Goal: Task Accomplishment & Management: Complete application form

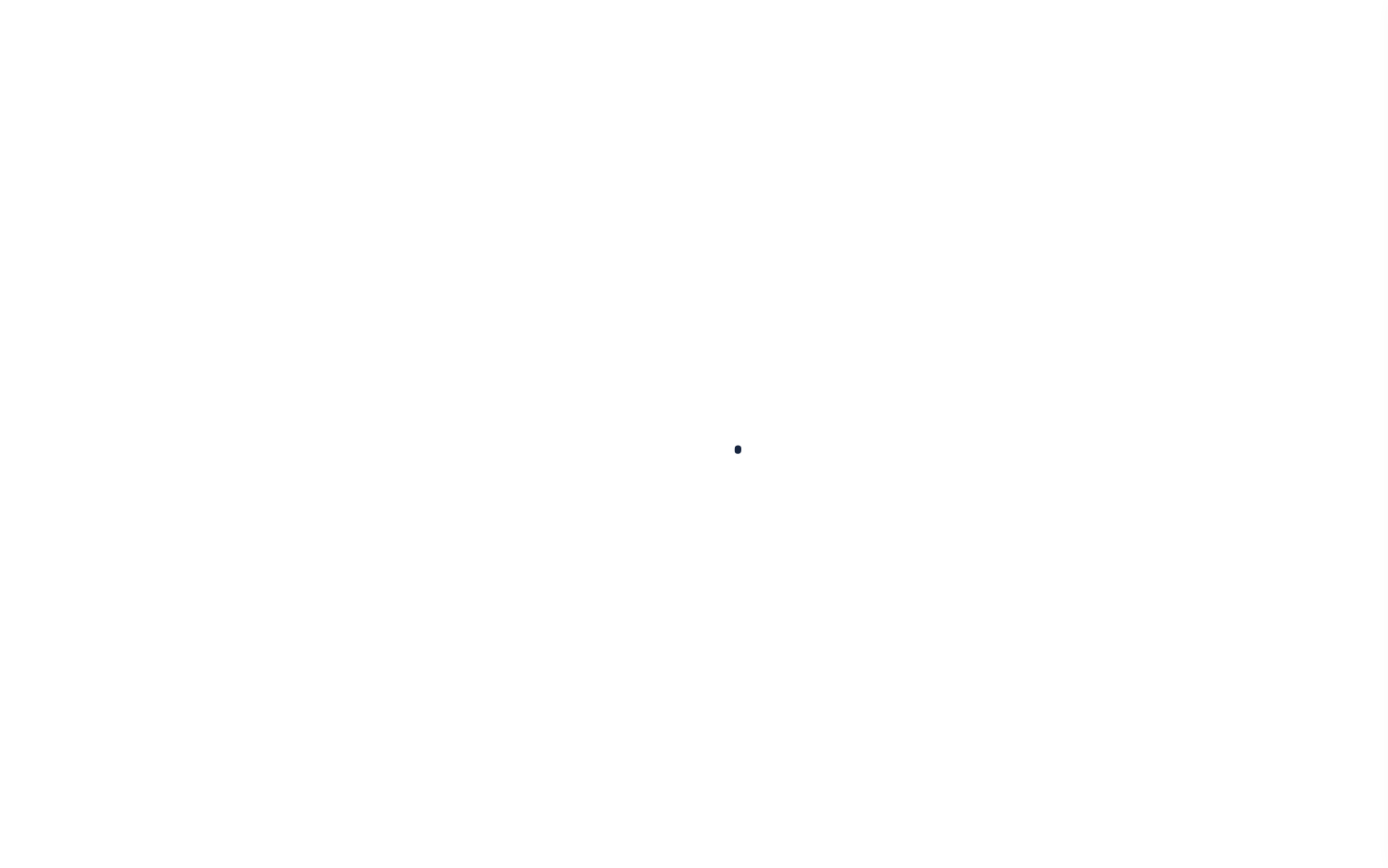
drag, startPoint x: 519, startPoint y: 706, endPoint x: 529, endPoint y: 878, distance: 172.3
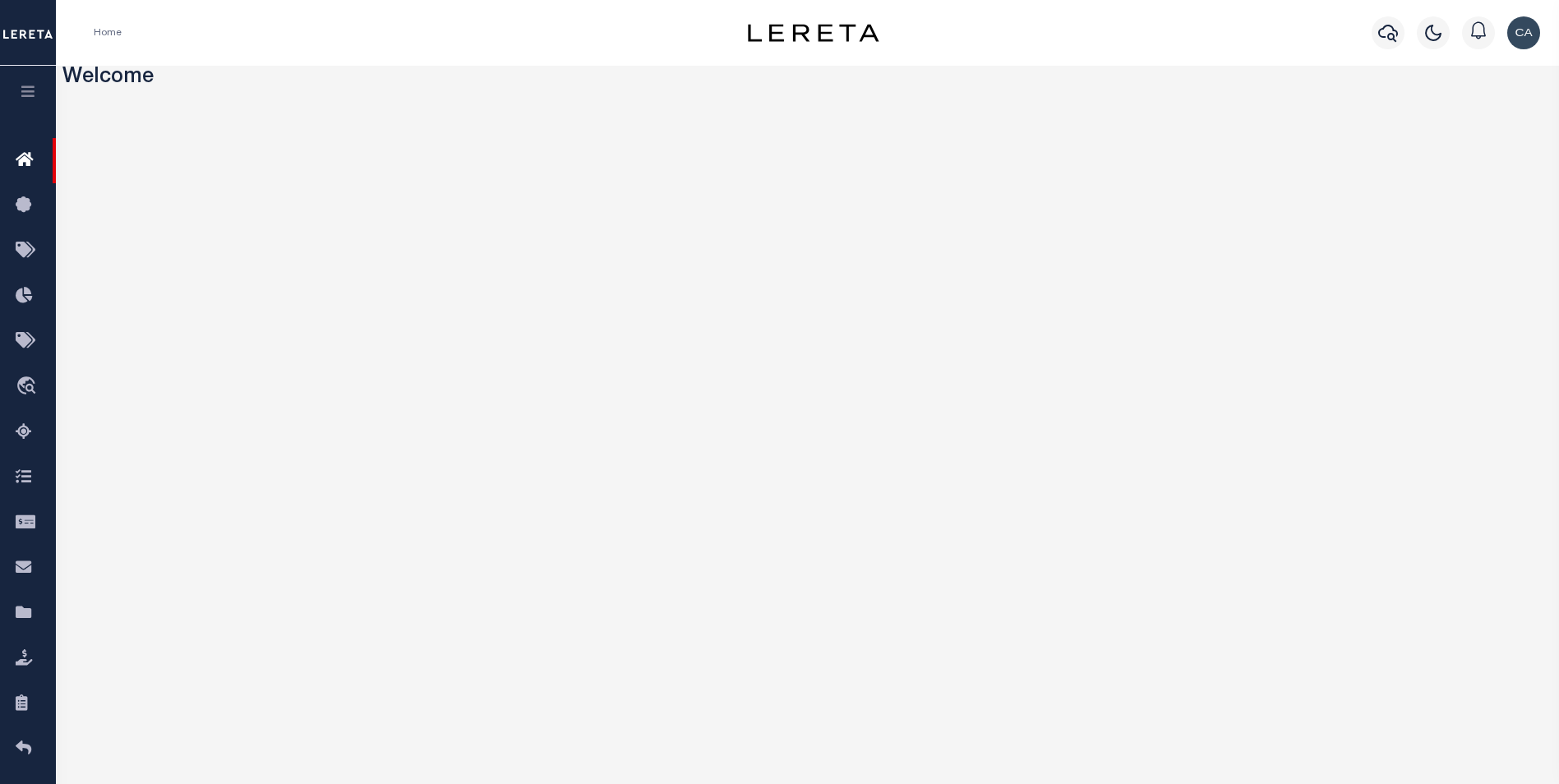
click at [13, 89] on button "button" at bounding box center [28, 94] width 56 height 56
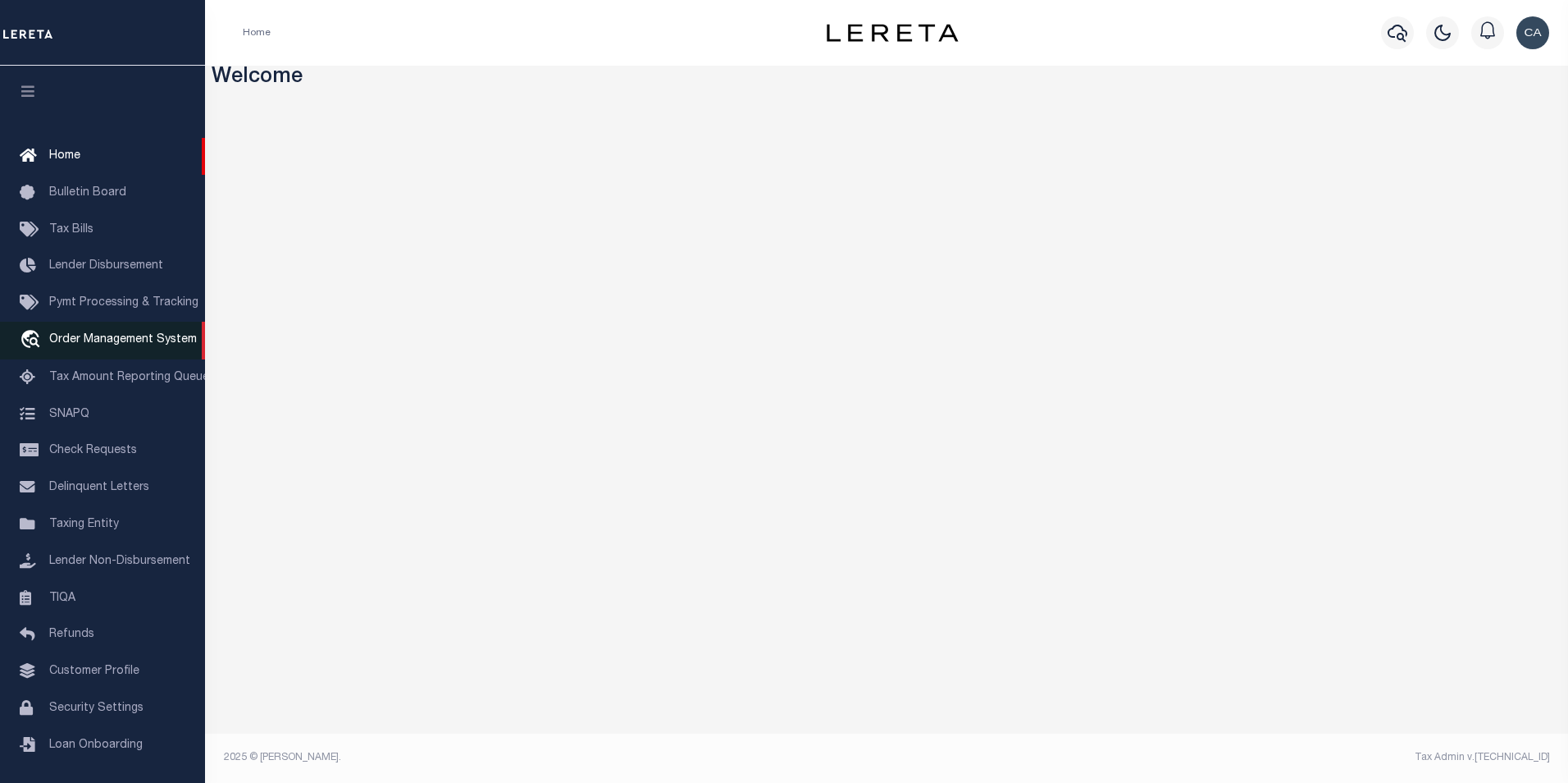
click at [151, 354] on link "travel_explore Order Management System" at bounding box center [102, 341] width 205 height 38
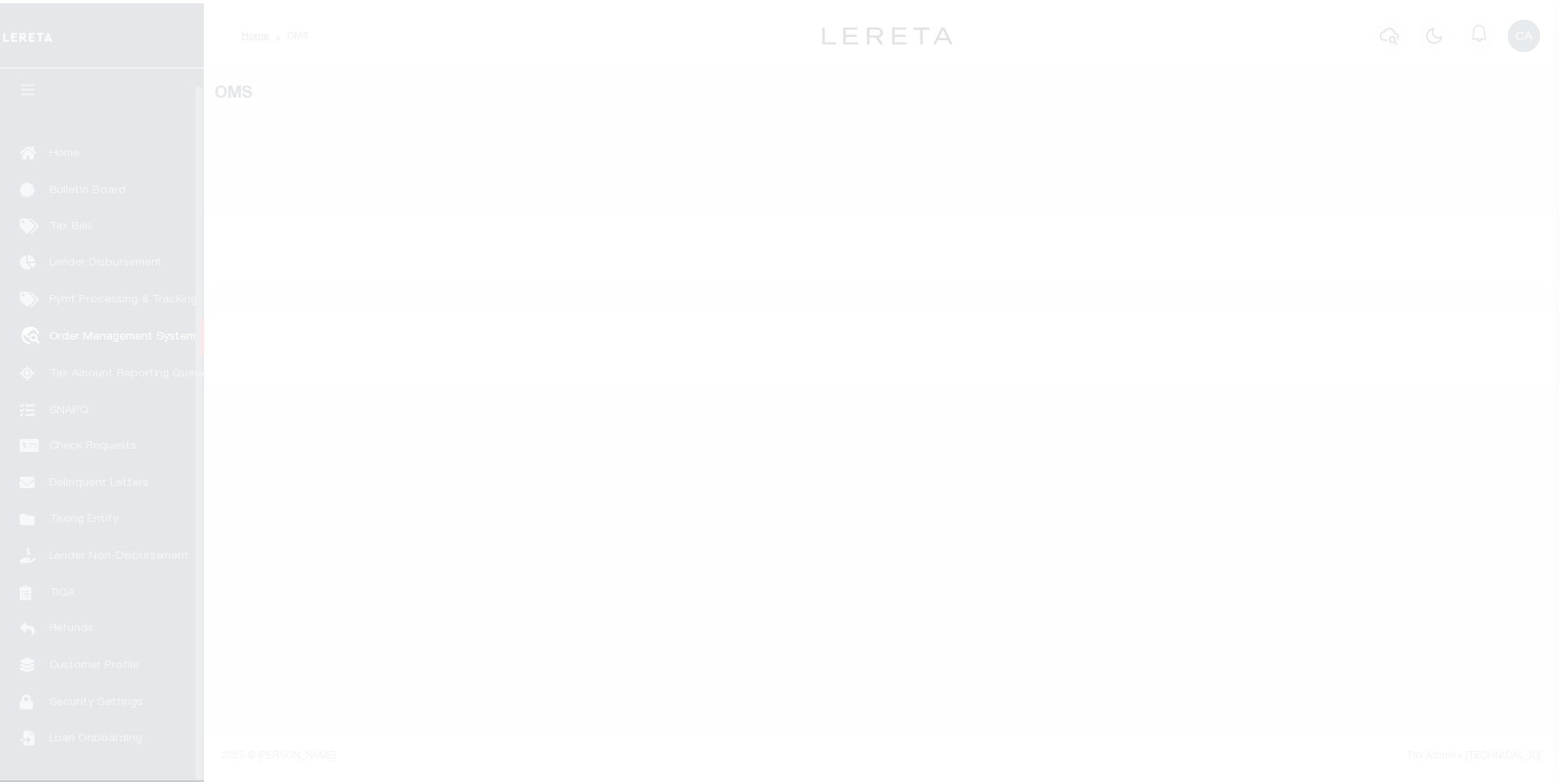
scroll to position [16, 0]
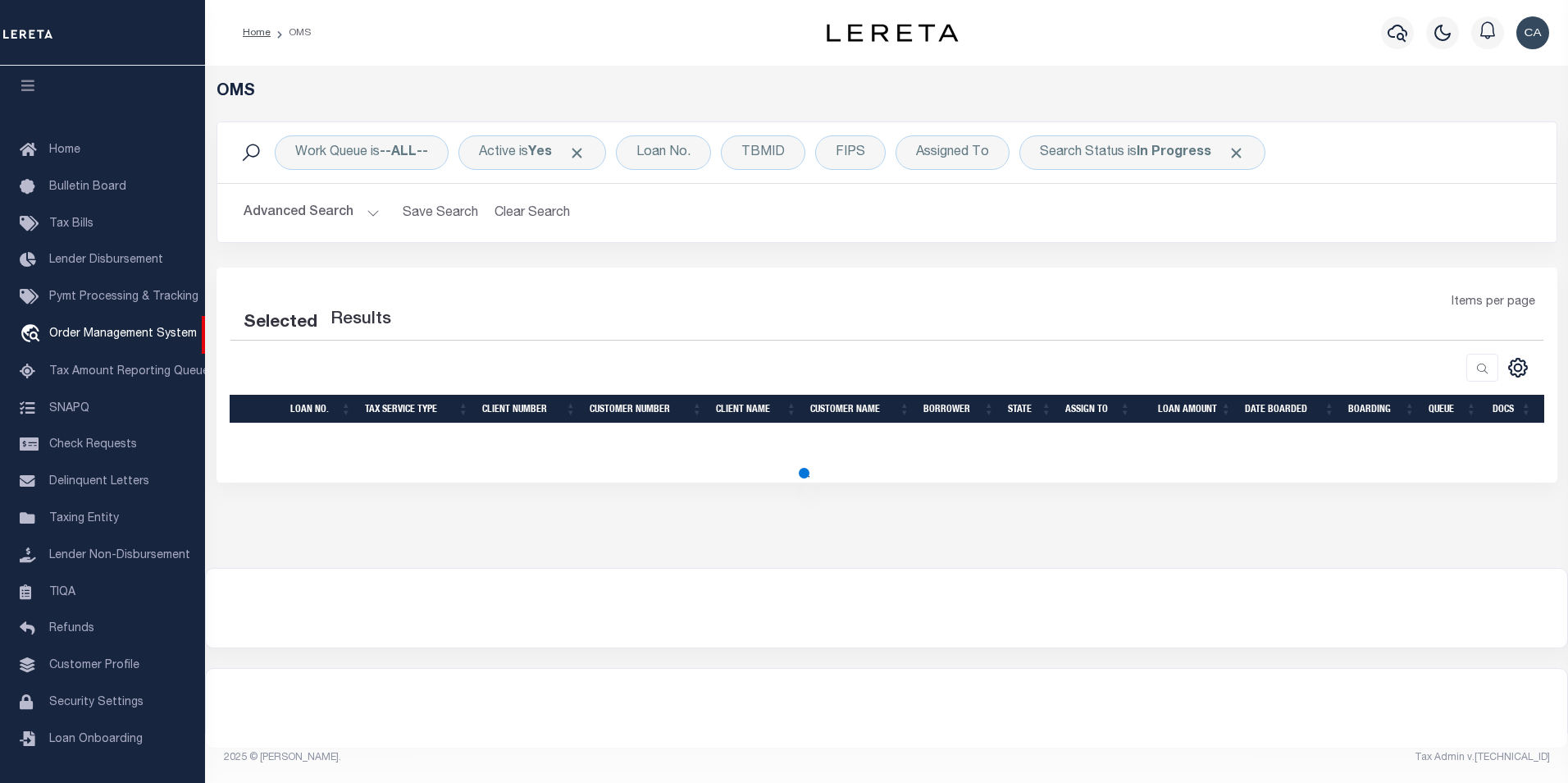
select select "200"
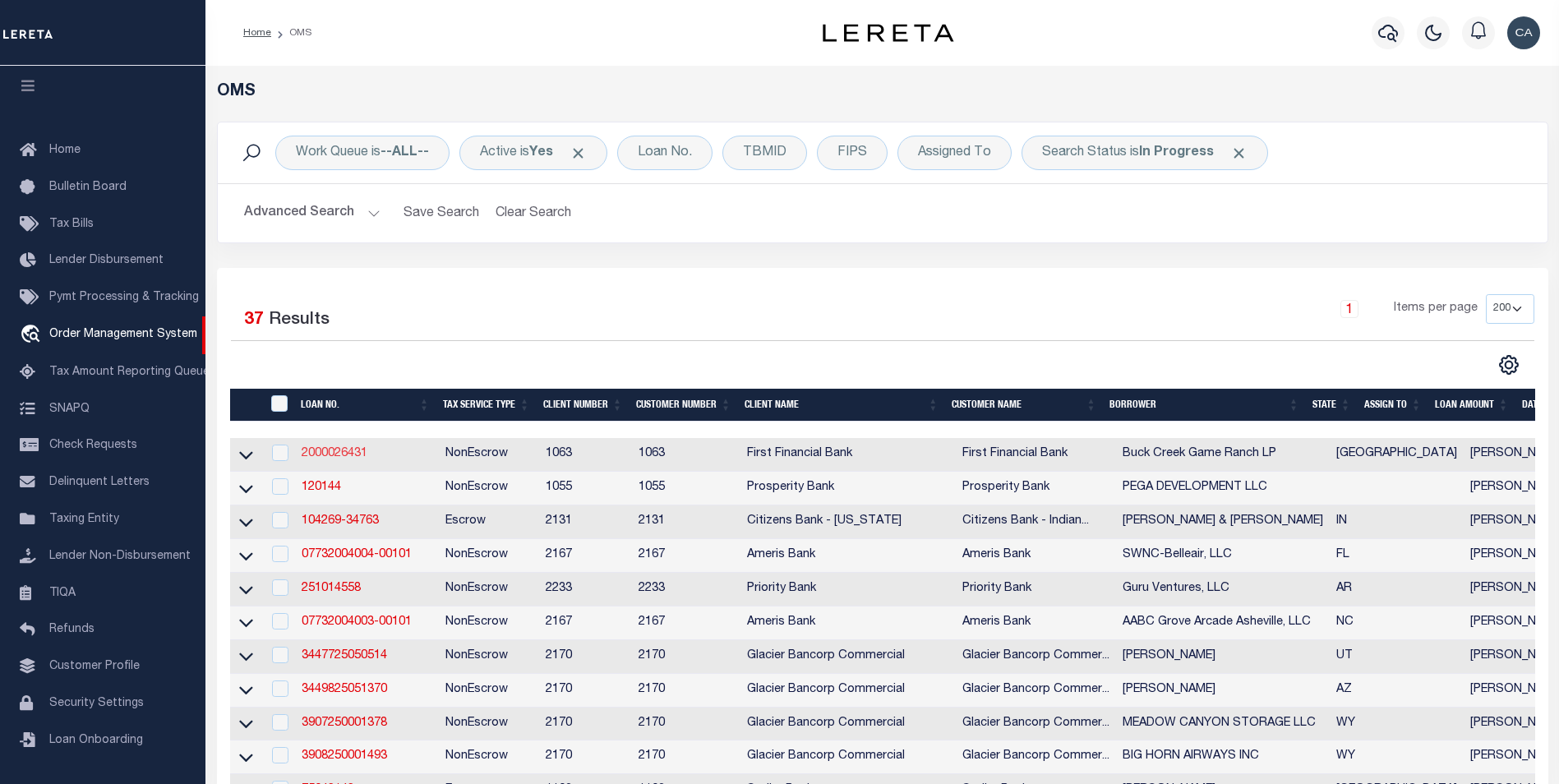
click at [335, 453] on link "2000026431" at bounding box center [335, 454] width 66 height 12
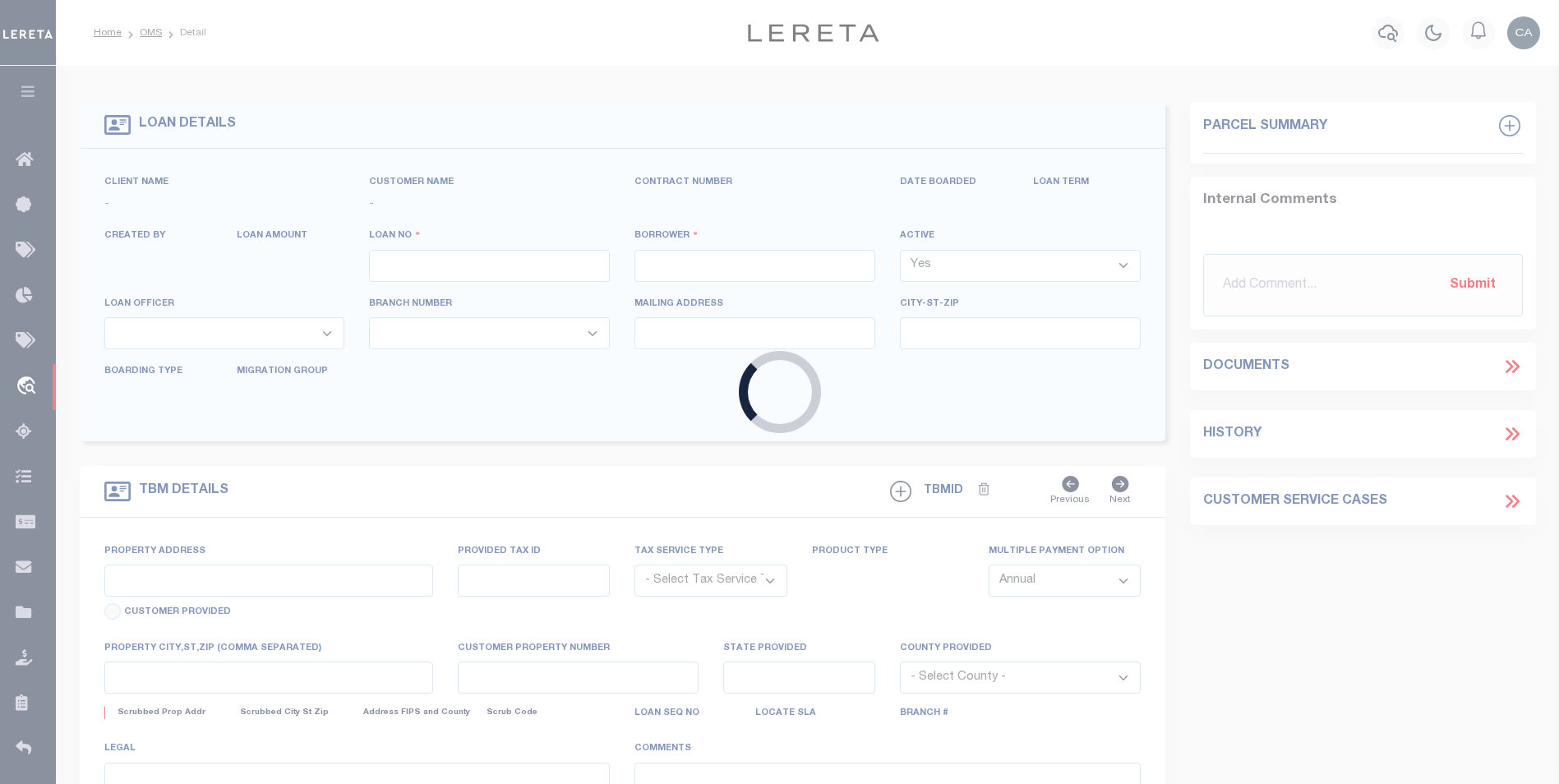
type input "2000026431"
type input "Buck Creek Game Ranch LP"
select select
select select "400"
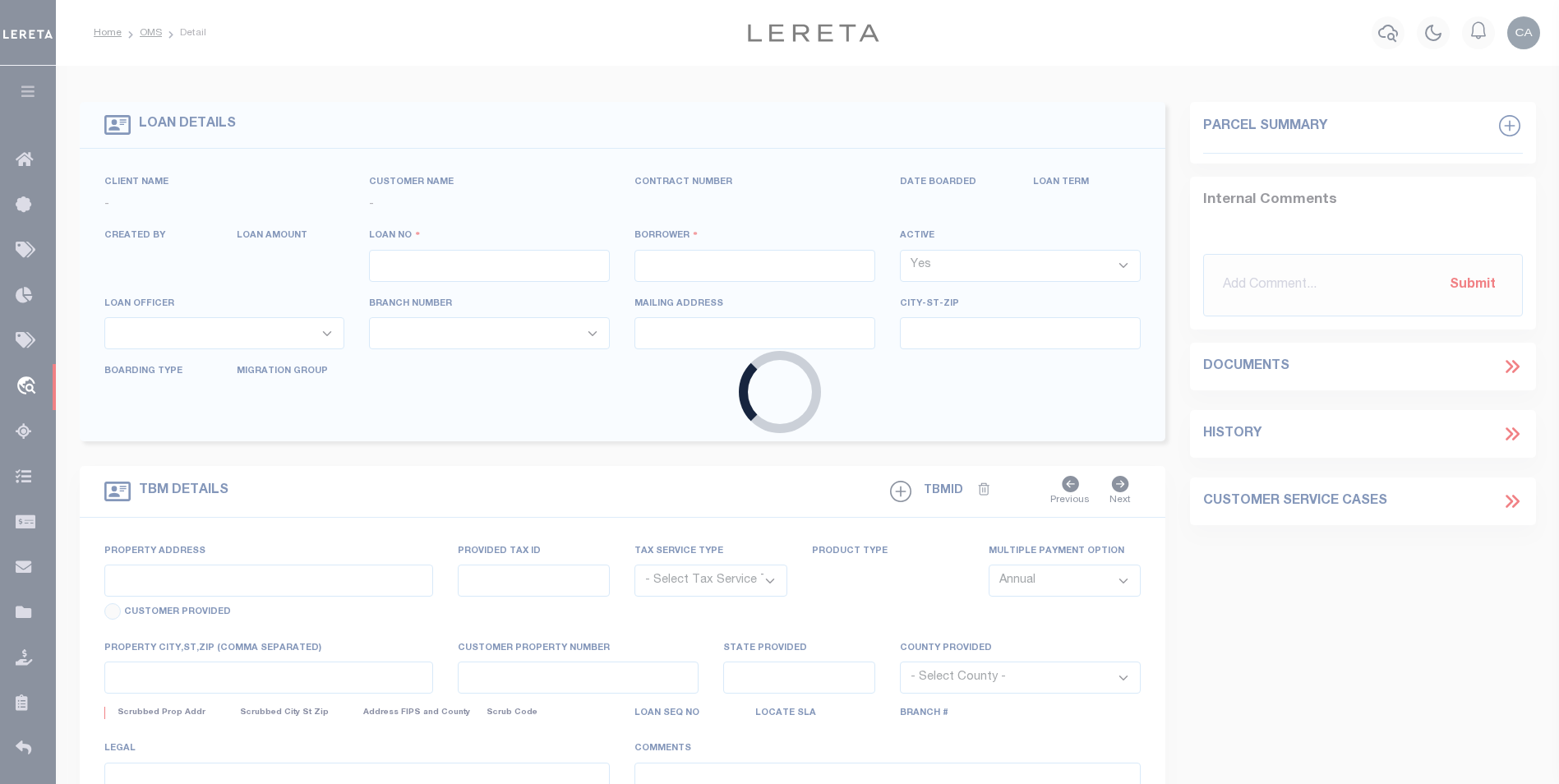
select select "NonEscrow"
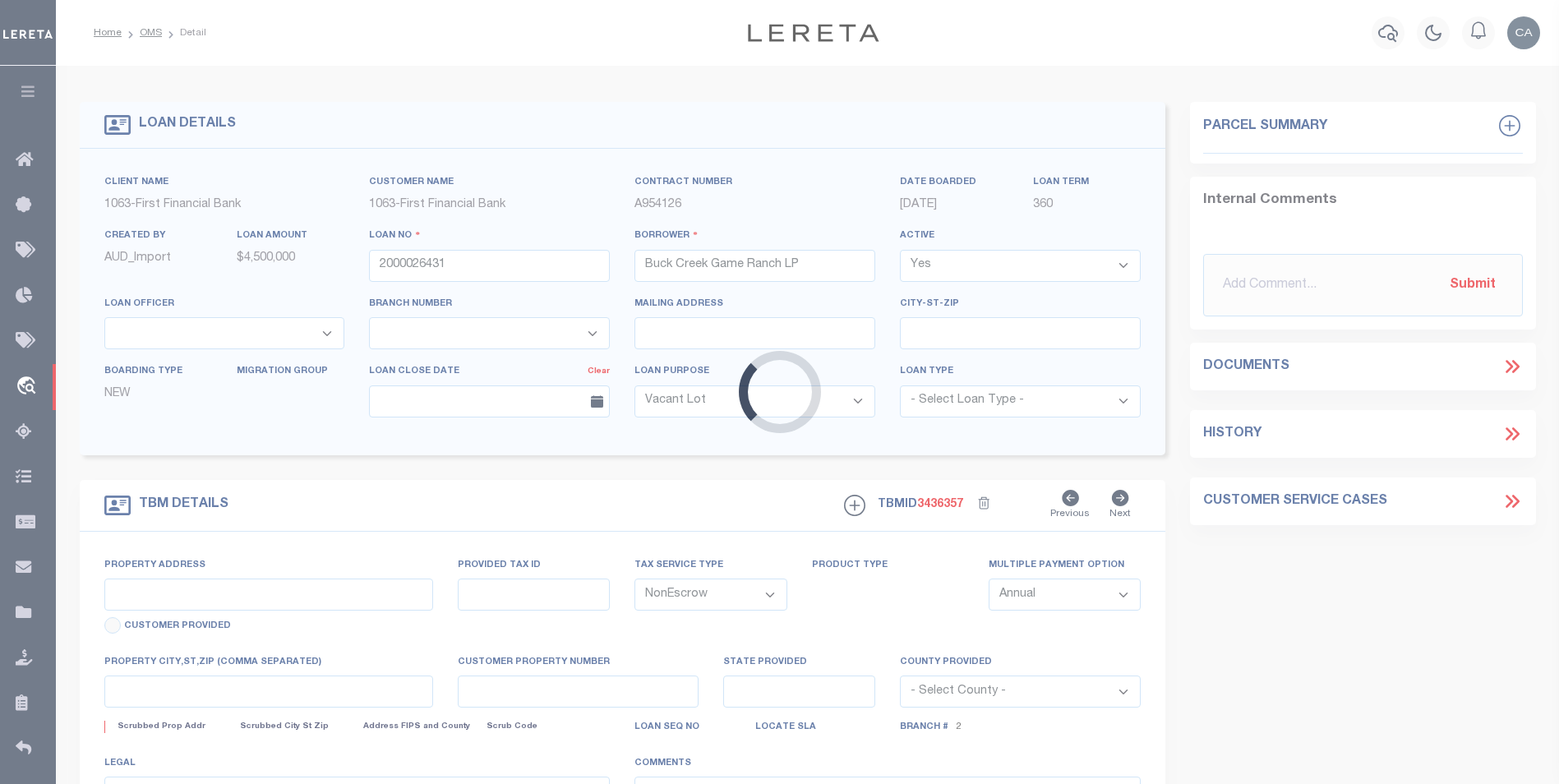
type input "1661 PR 1973"
select select
type input "Lawn [GEOGRAPHIC_DATA] 79530"
type input "[GEOGRAPHIC_DATA]"
select select "773"
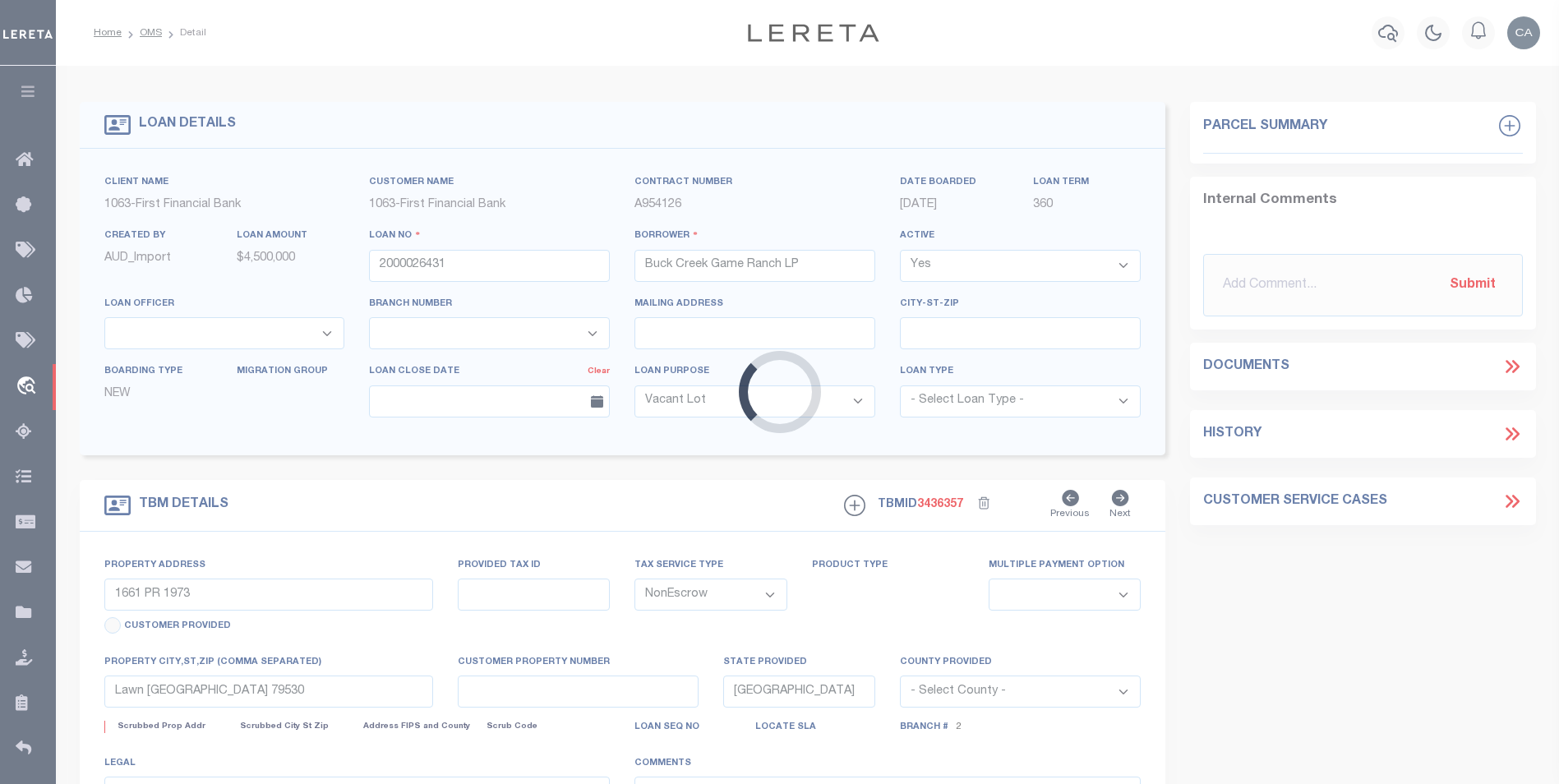
select select "490"
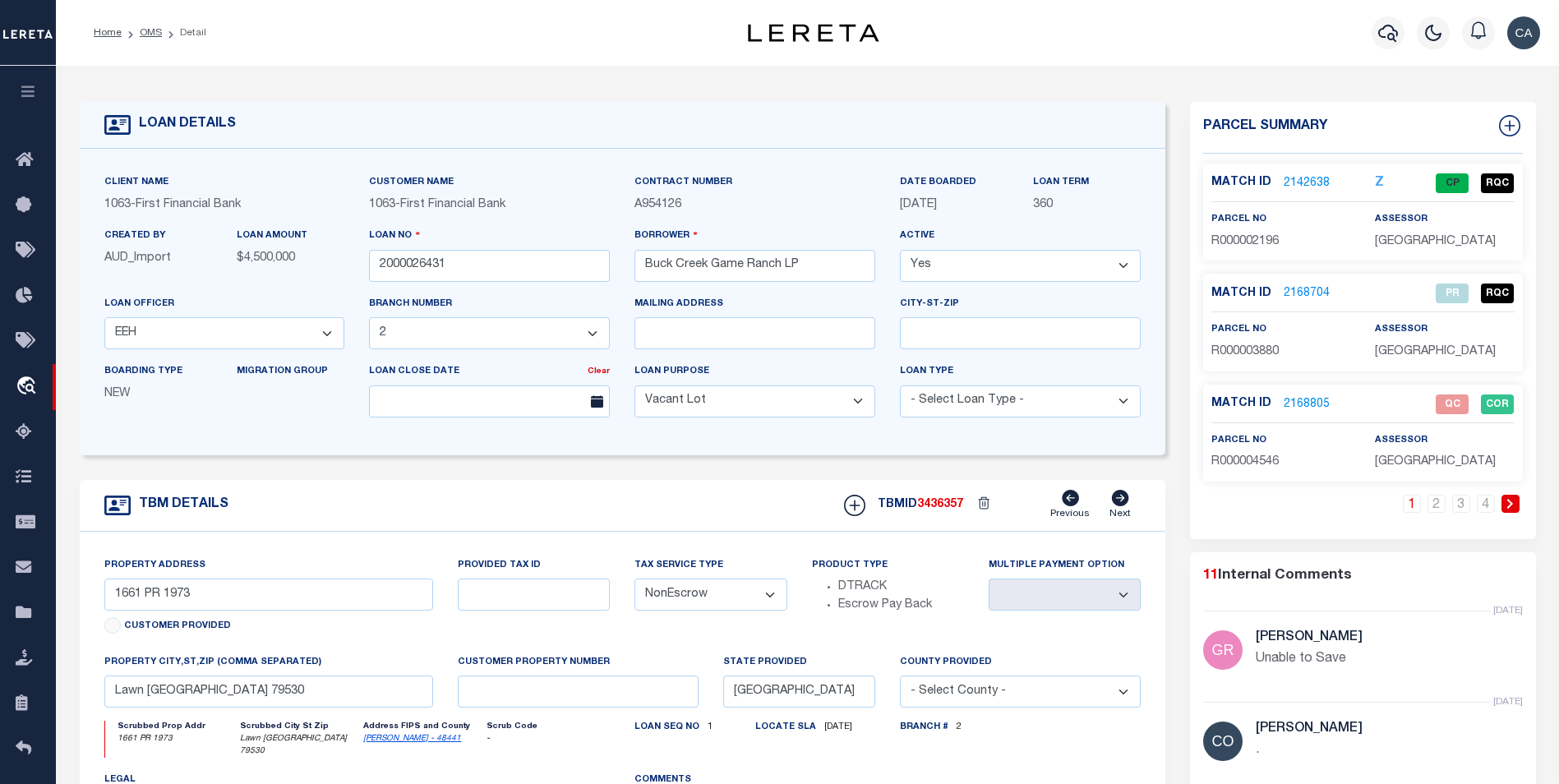
type input "1309199422"
type input "[PERSON_NAME]"
select select
type input "[STREET_ADDRESS]"
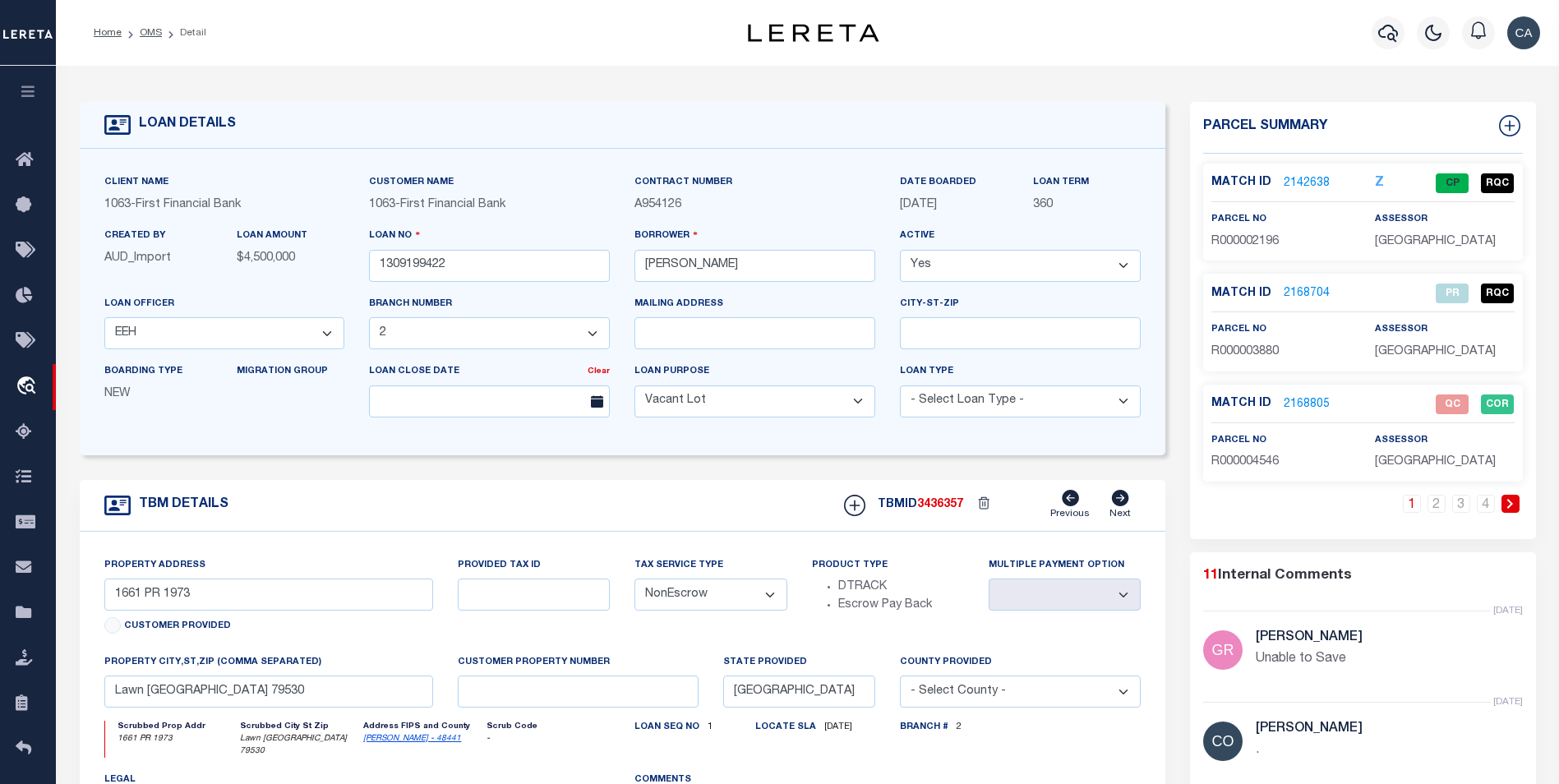
type input "[GEOGRAPHIC_DATA][PERSON_NAME]"
select select "10"
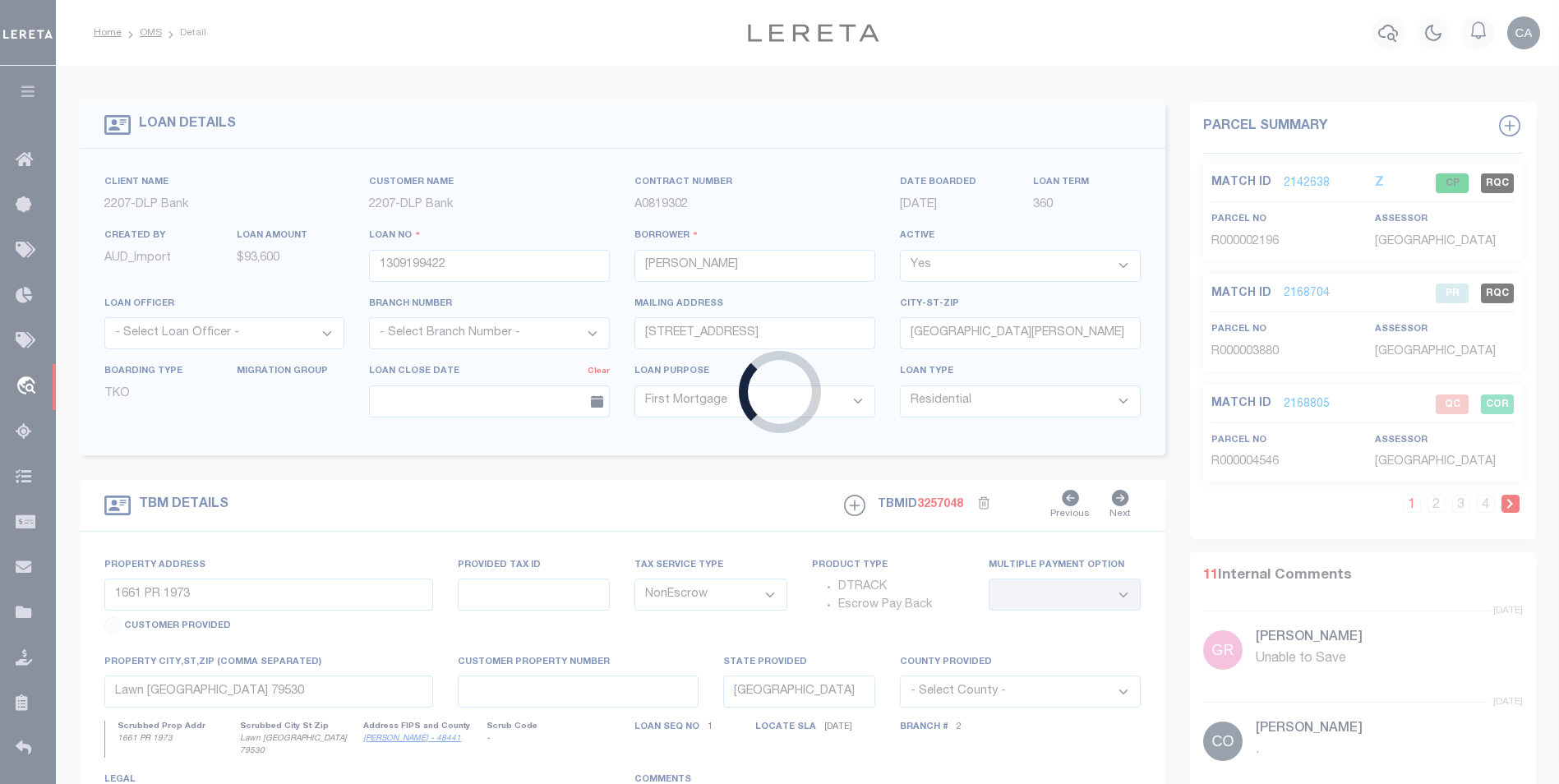
select select "16877"
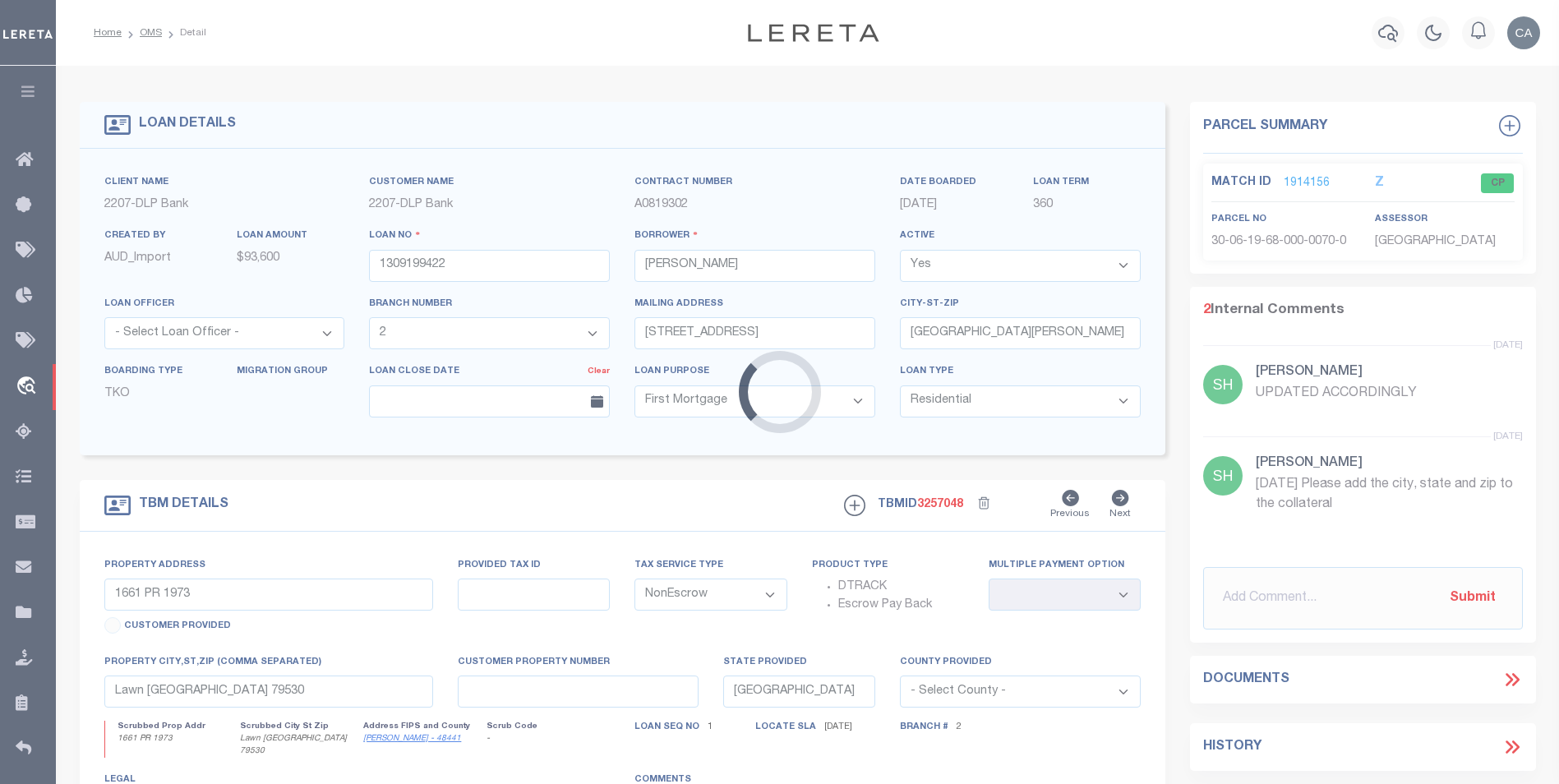
type input "[STREET_ADDRESS]"
select select
type input "[GEOGRAPHIC_DATA][PERSON_NAME]"
type textarea "CO\[MEDICAL_DATA]: 30-06-19-68-000-0070-0 UNION | DWMH LOCATED AT [STREET_ADDRE…"
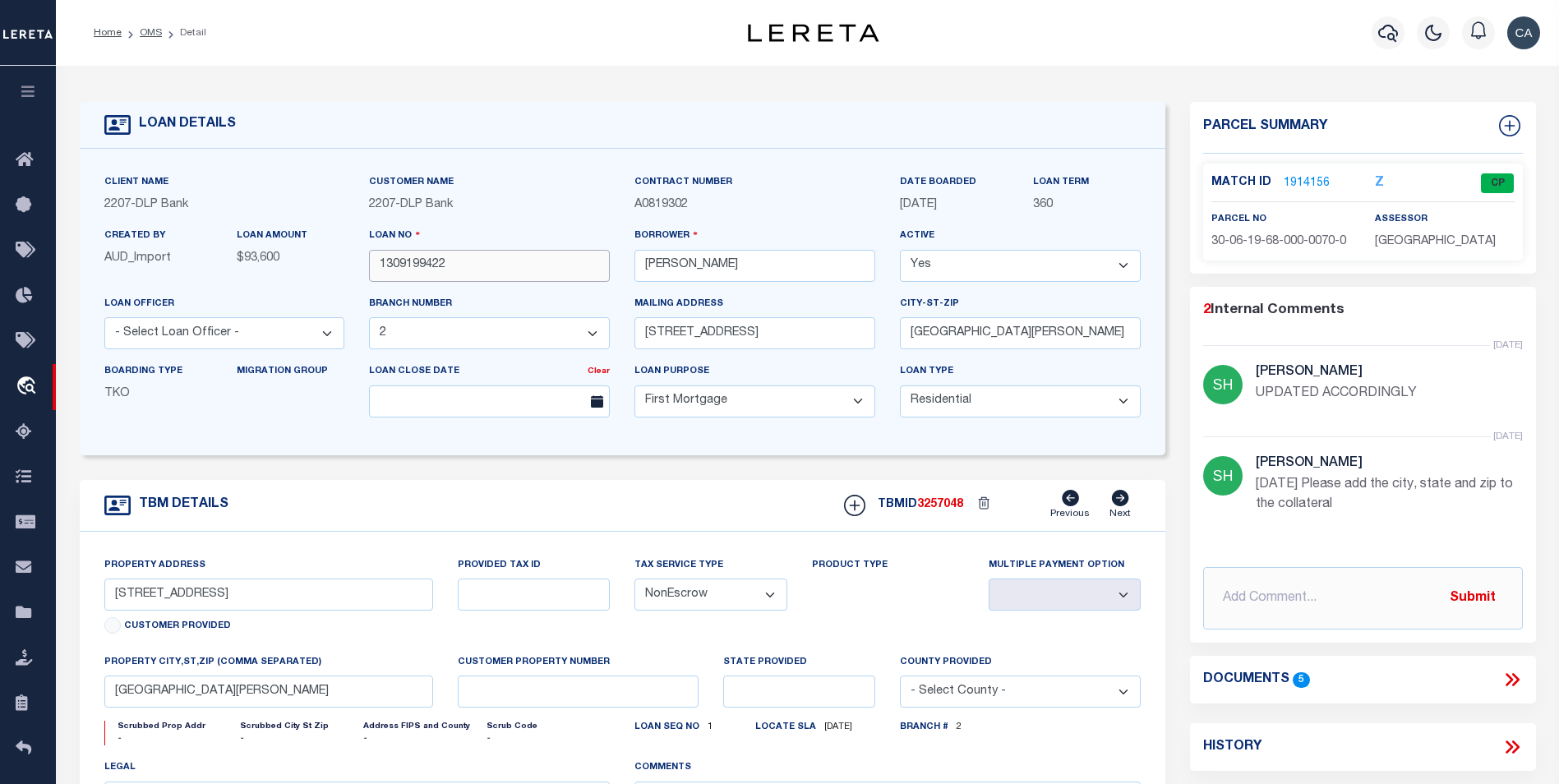
click at [445, 273] on input "1309199422" at bounding box center [489, 265] width 241 height 32
click at [502, 347] on select "- Select Branch Number - 1 2 3" at bounding box center [489, 333] width 241 height 32
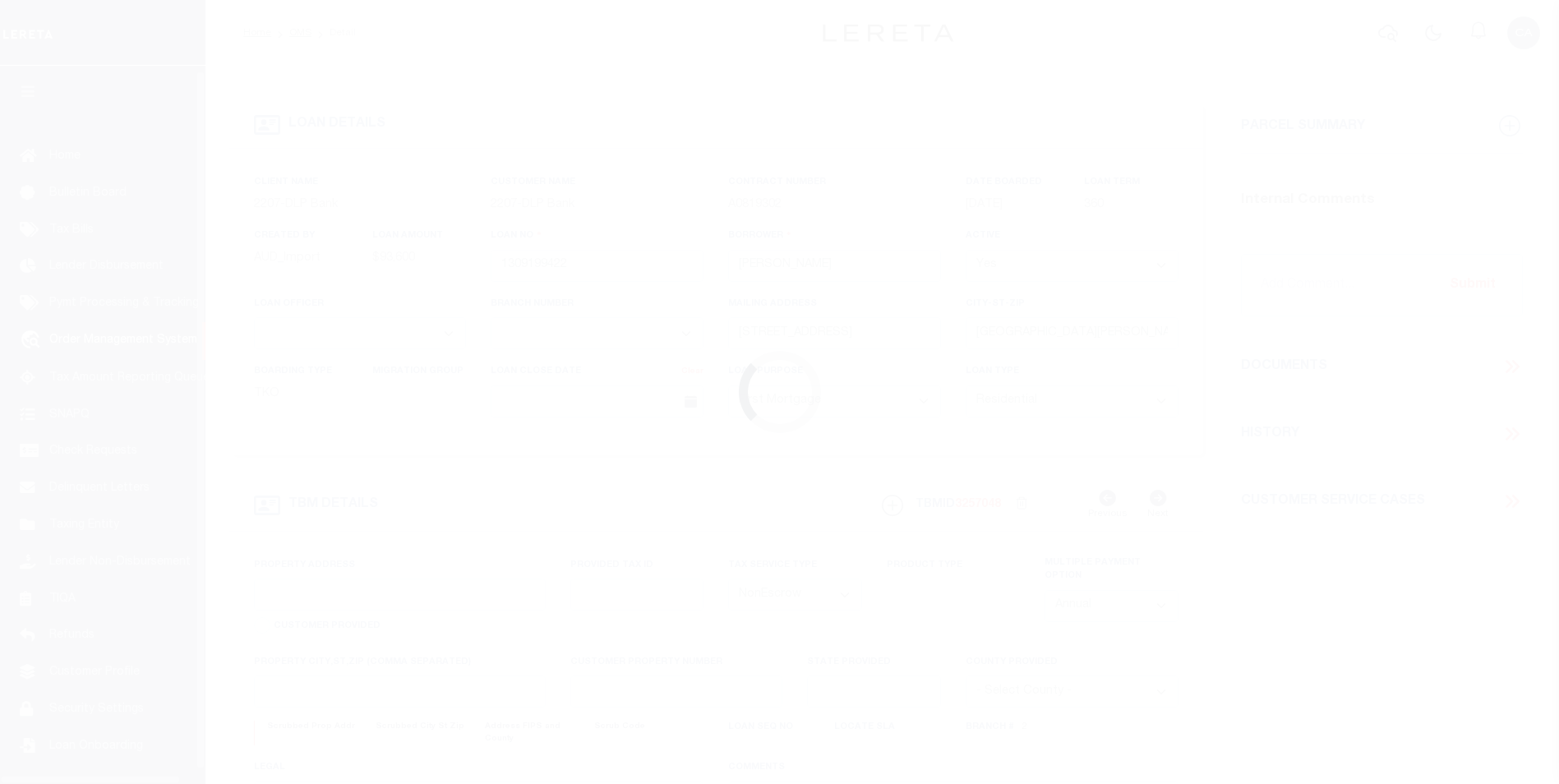
select select "10"
select select "NonEscrow"
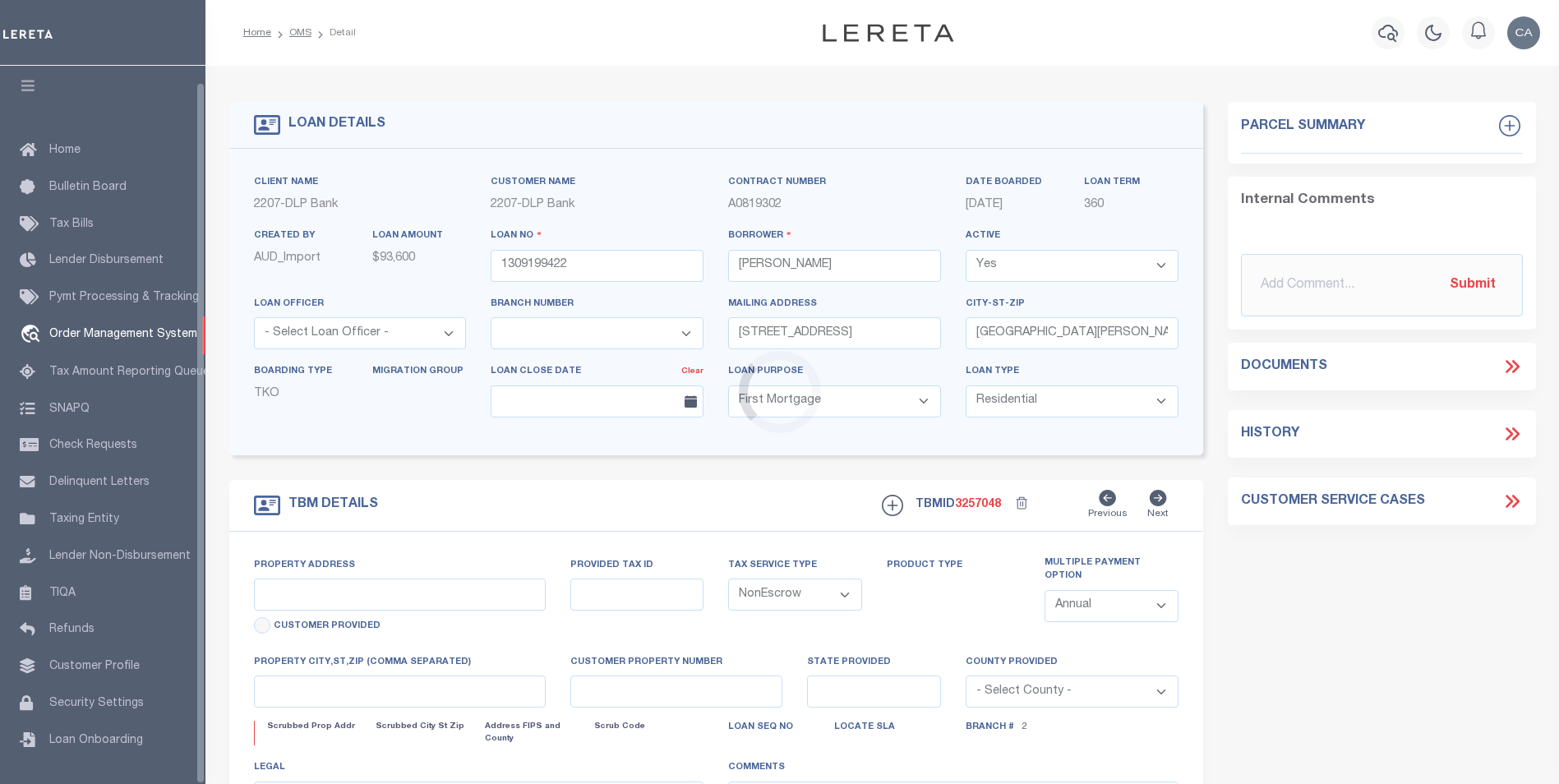
select select "16877"
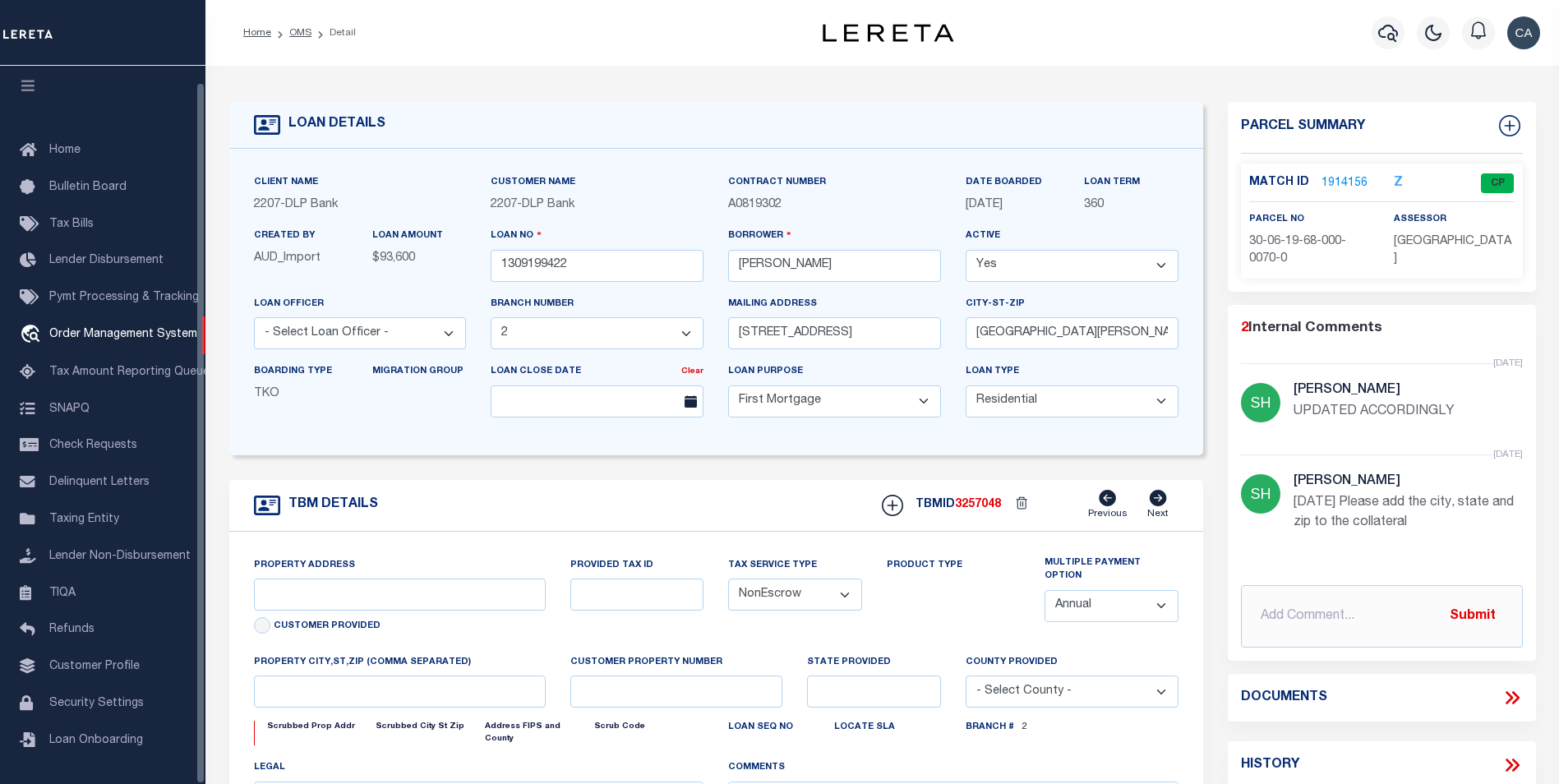
type input "[STREET_ADDRESS]"
select select
type input "[GEOGRAPHIC_DATA][PERSON_NAME]"
type textarea "CO\[MEDICAL_DATA]: 30-06-19-68-000-0070-0 UNION | DWMH LOCATED AT [STREET_ADDRE…"
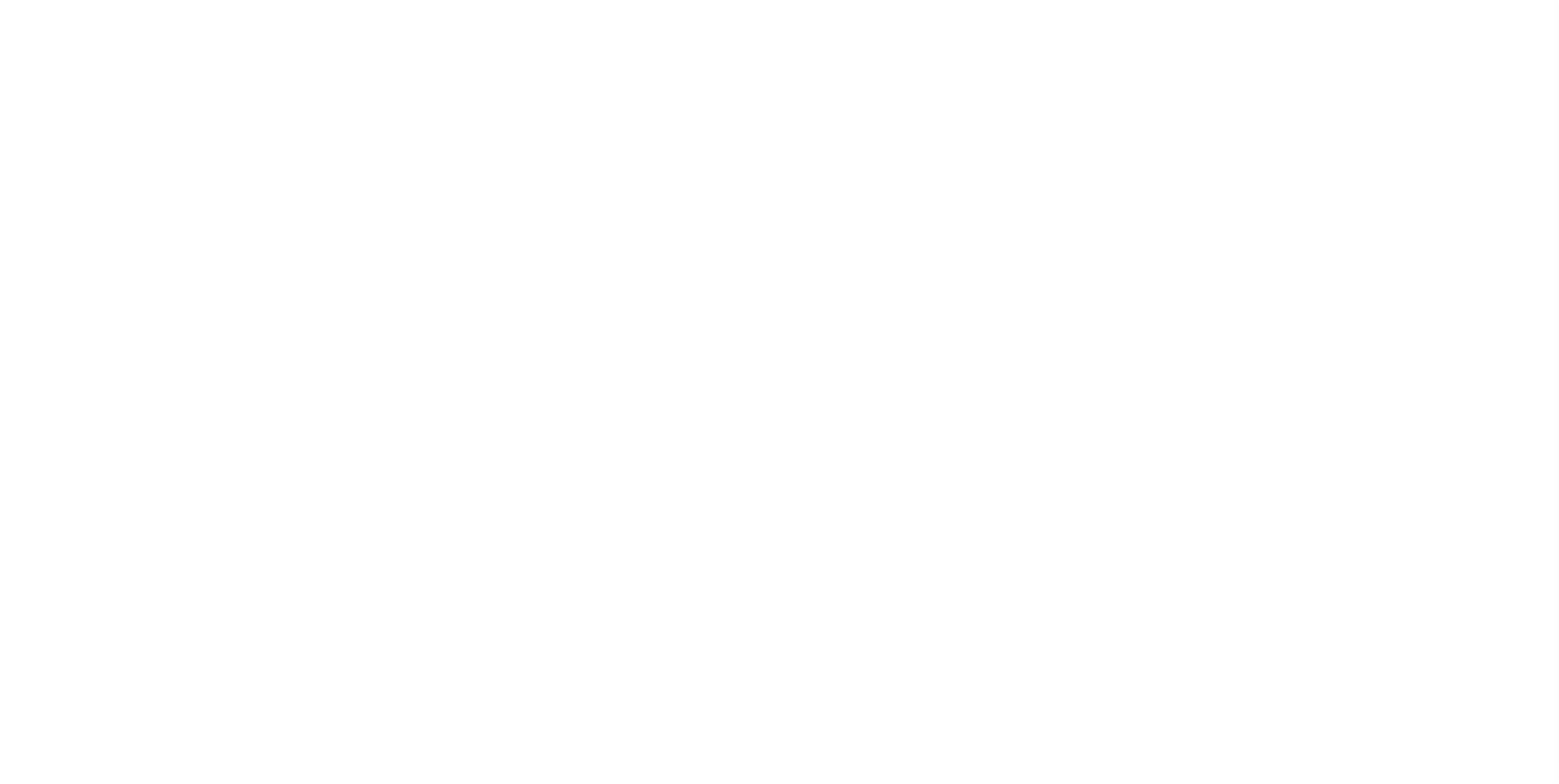
select select "16877"
select select "10"
select select "NonEscrow"
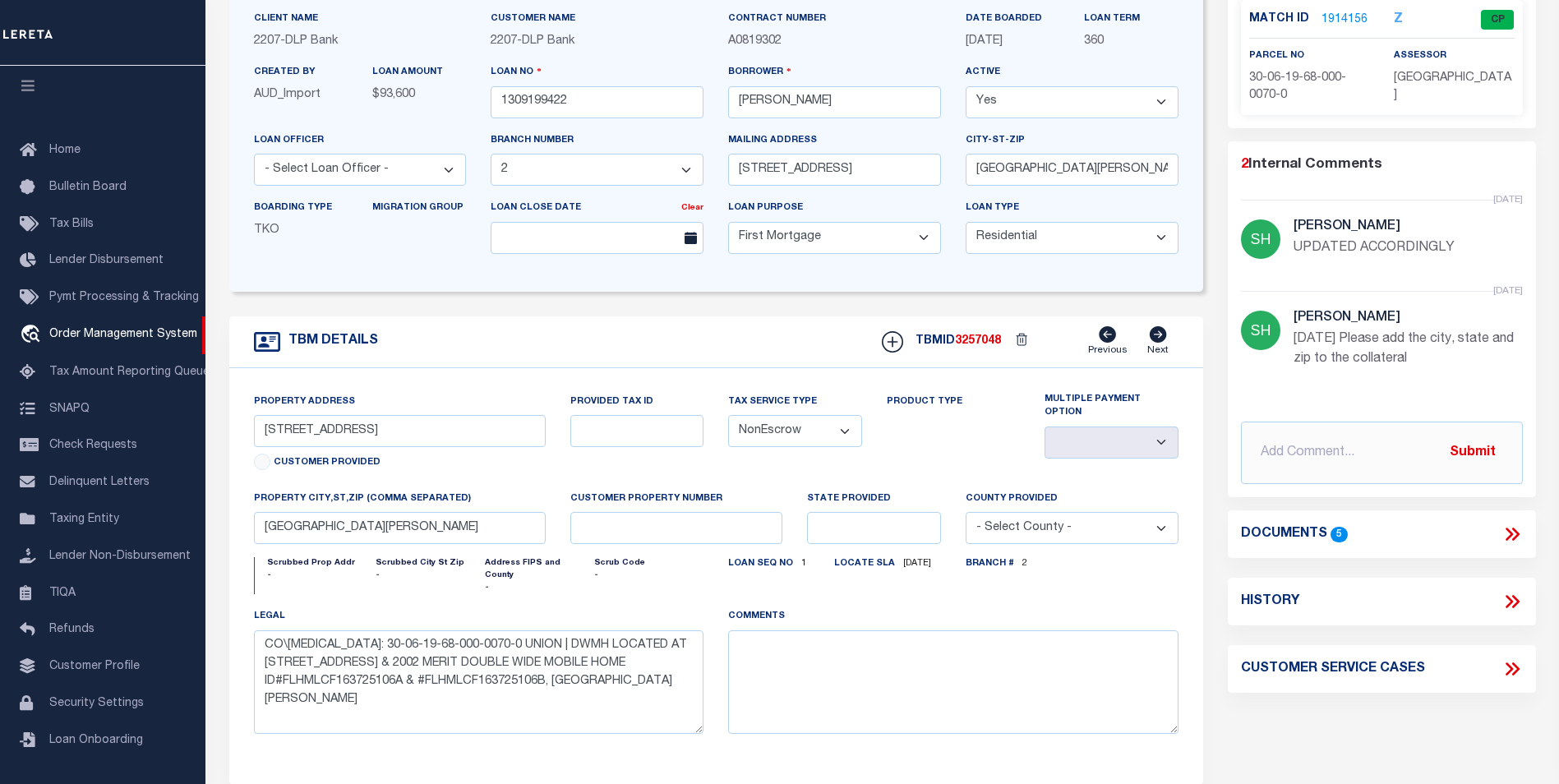
scroll to position [164, 0]
click at [1505, 598] on icon at bounding box center [1512, 600] width 21 height 21
select select "100"
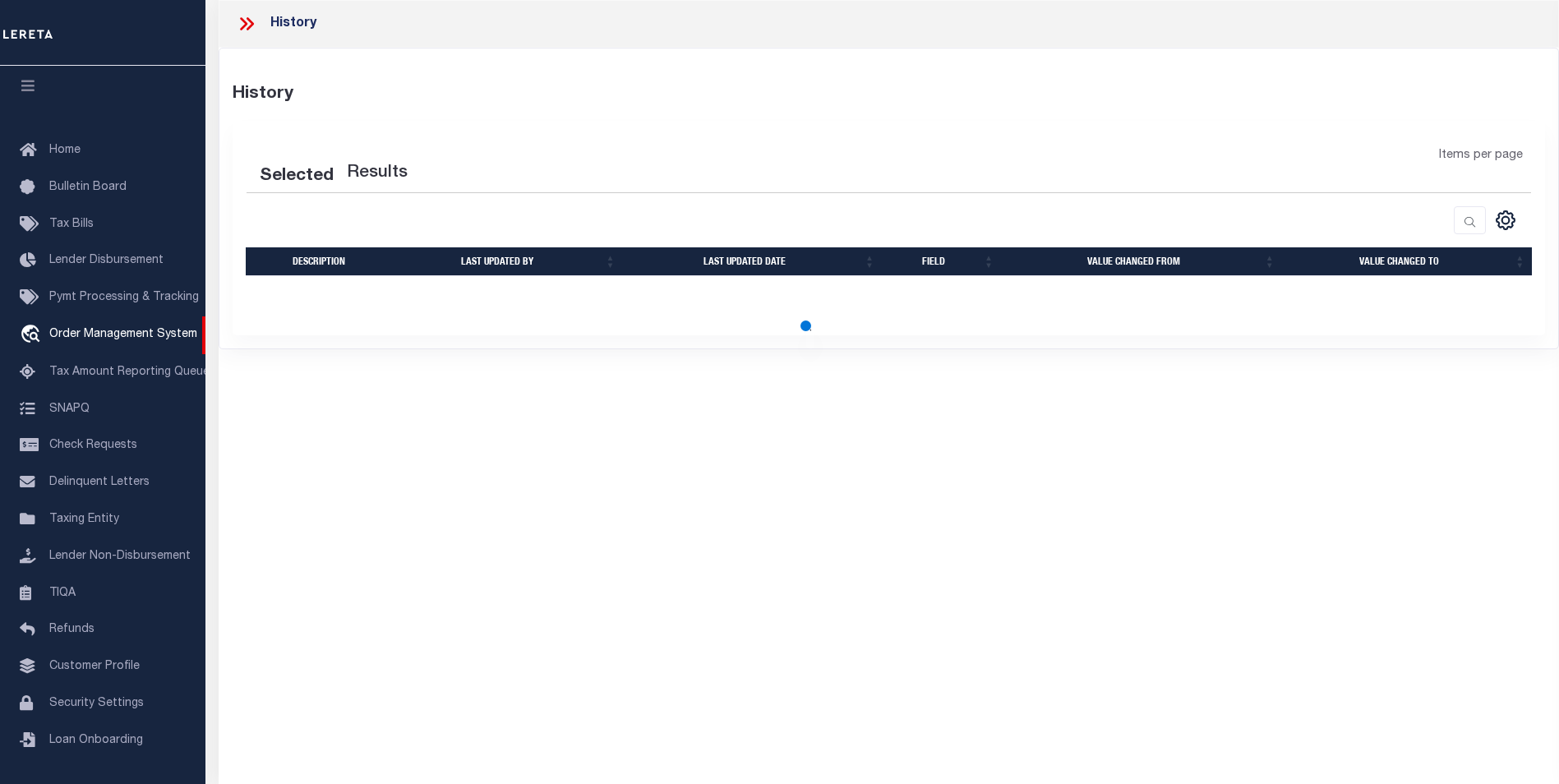
select select "100"
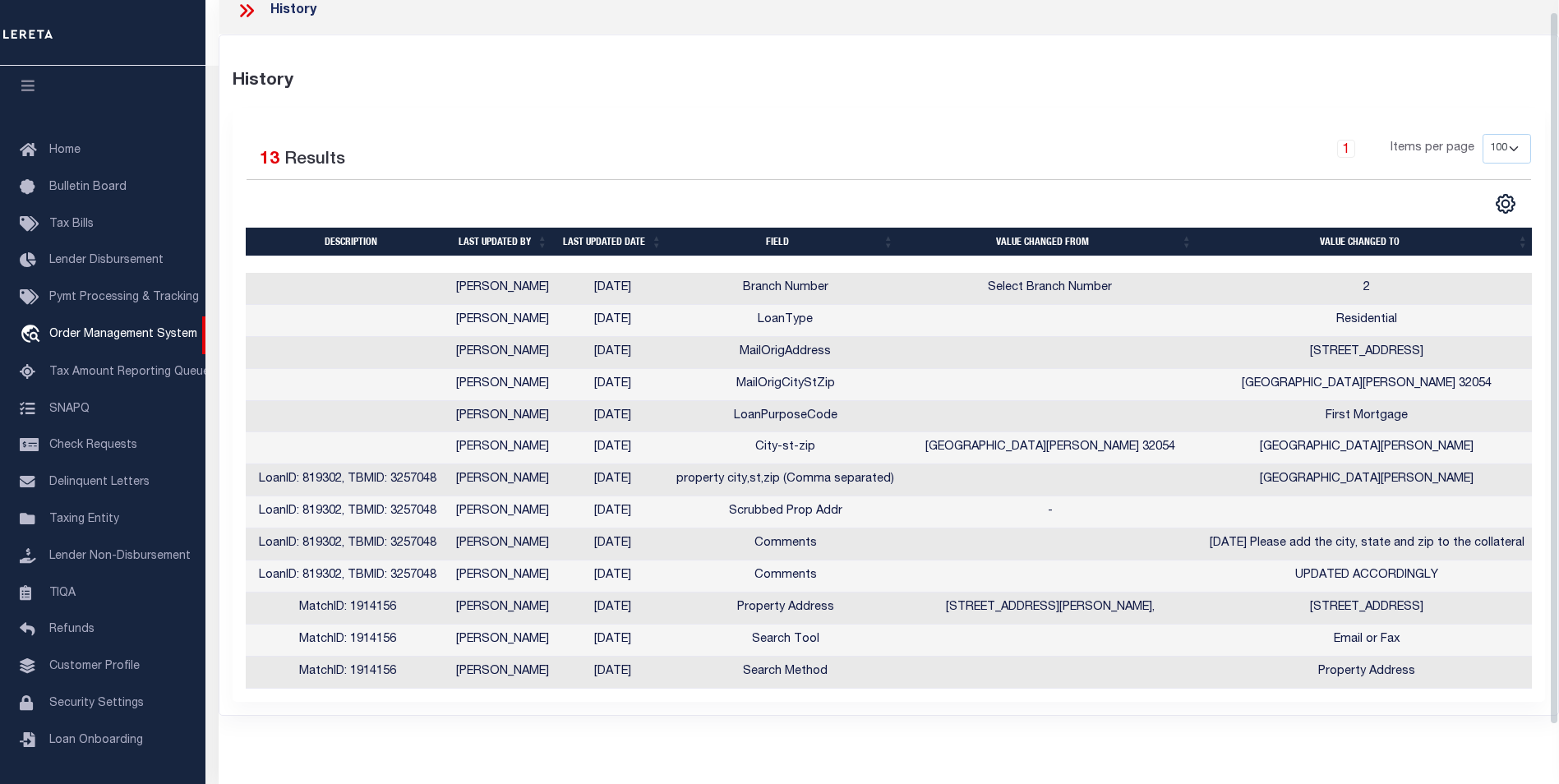
scroll to position [0, 0]
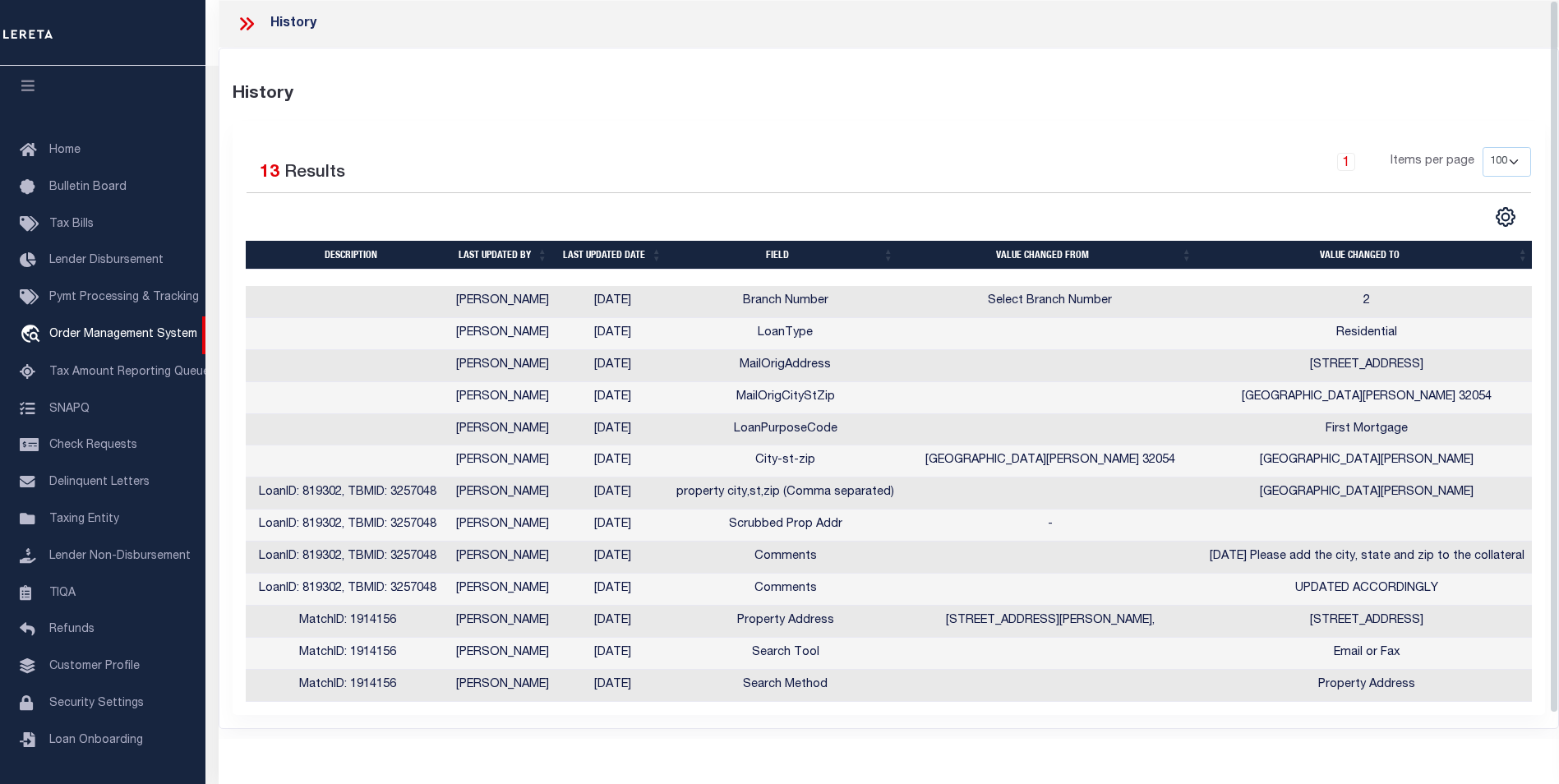
click at [237, 8] on div "History" at bounding box center [888, 24] width 1341 height 48
click at [248, 20] on icon at bounding box center [250, 24] width 7 height 13
